Goal: Task Accomplishment & Management: Manage account settings

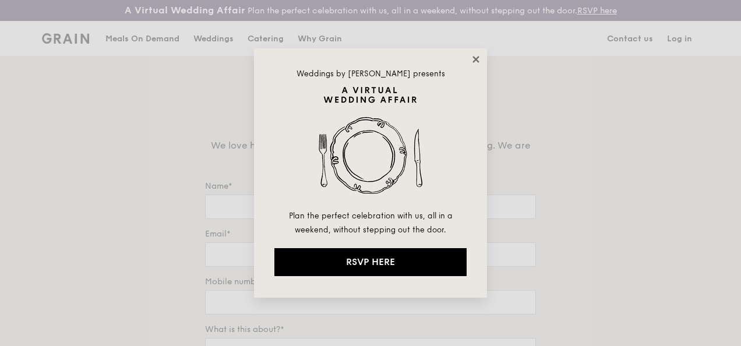
click at [478, 57] on icon at bounding box center [476, 59] width 10 height 10
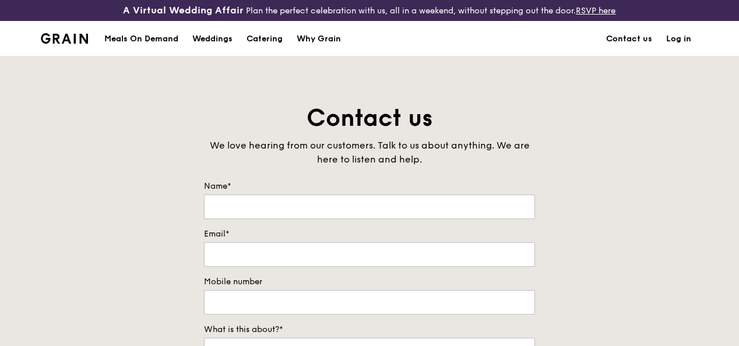
click at [680, 49] on link "Log in" at bounding box center [678, 39] width 39 height 35
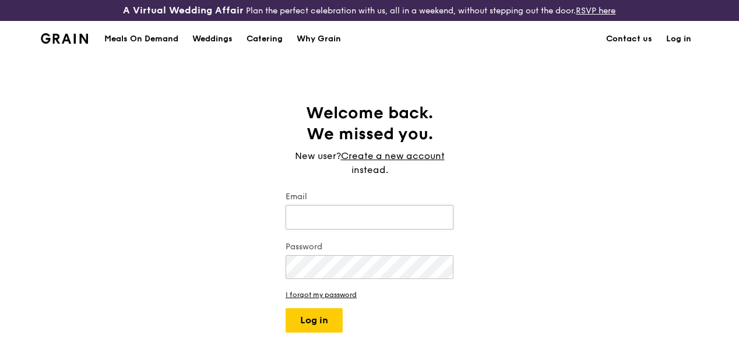
click at [388, 226] on input "Email" at bounding box center [370, 217] width 168 height 24
type input "[EMAIL_ADDRESS][DOMAIN_NAME]"
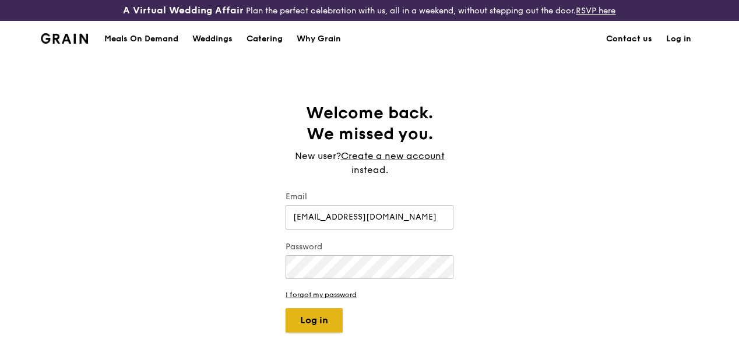
click at [326, 328] on button "Log in" at bounding box center [314, 320] width 57 height 24
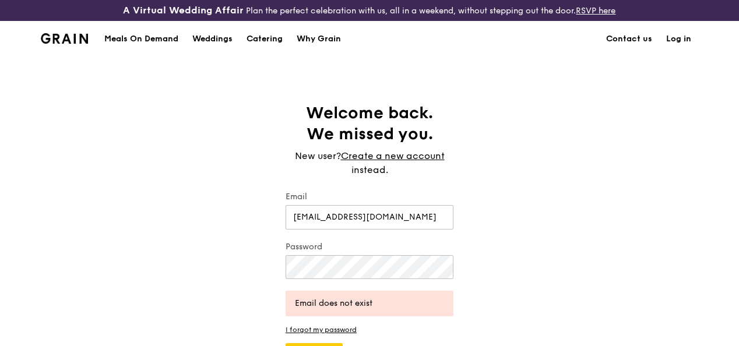
click at [677, 48] on link "Log in" at bounding box center [678, 39] width 39 height 35
